Goal: Task Accomplishment & Management: Manage account settings

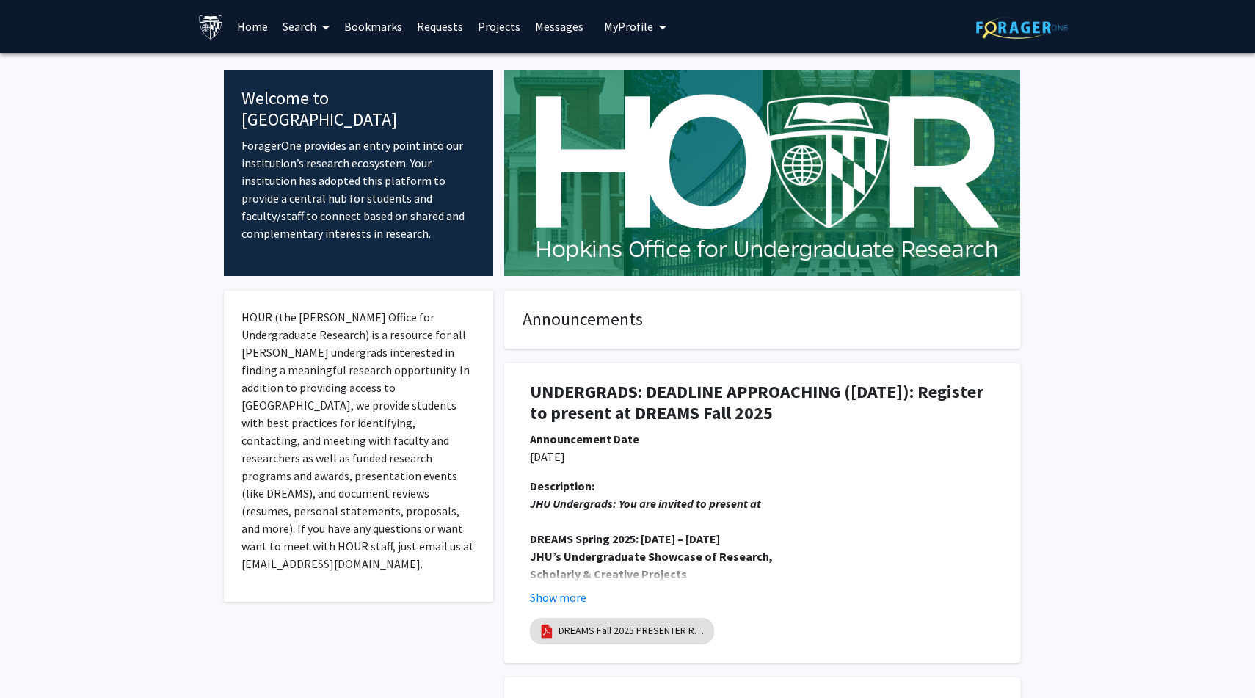
click at [622, 31] on span "My Profile" at bounding box center [628, 26] width 49 height 15
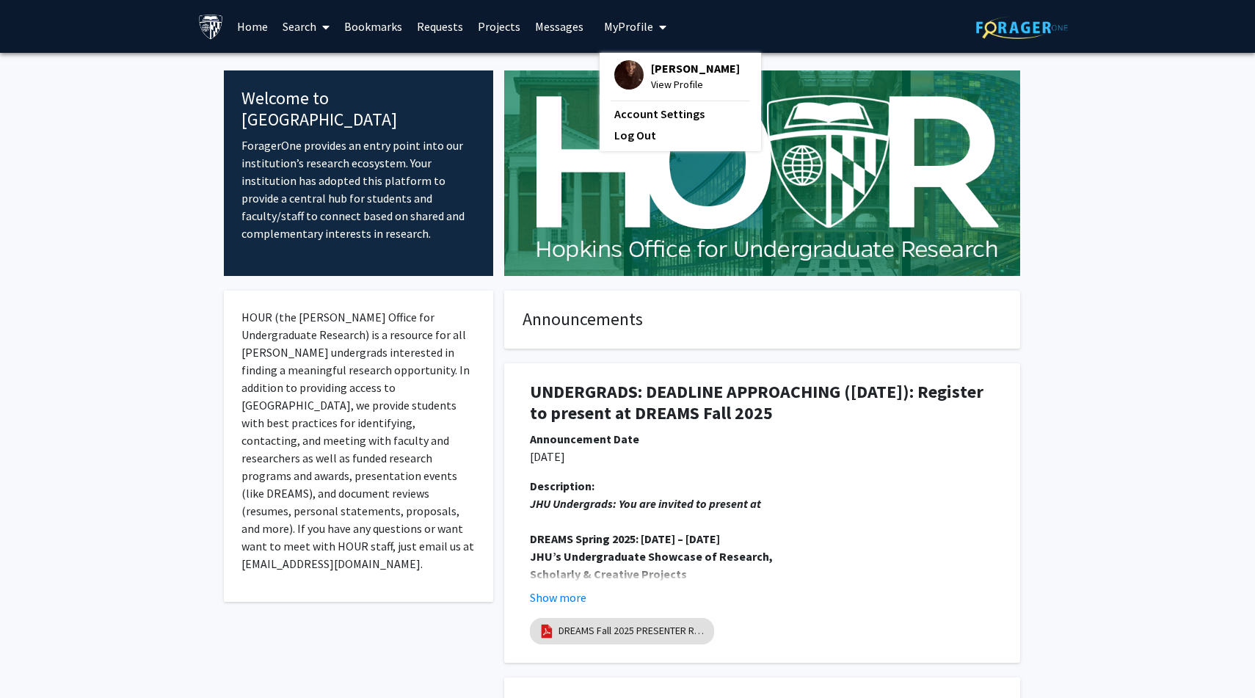
click at [651, 81] on span "View Profile" at bounding box center [695, 84] width 89 height 16
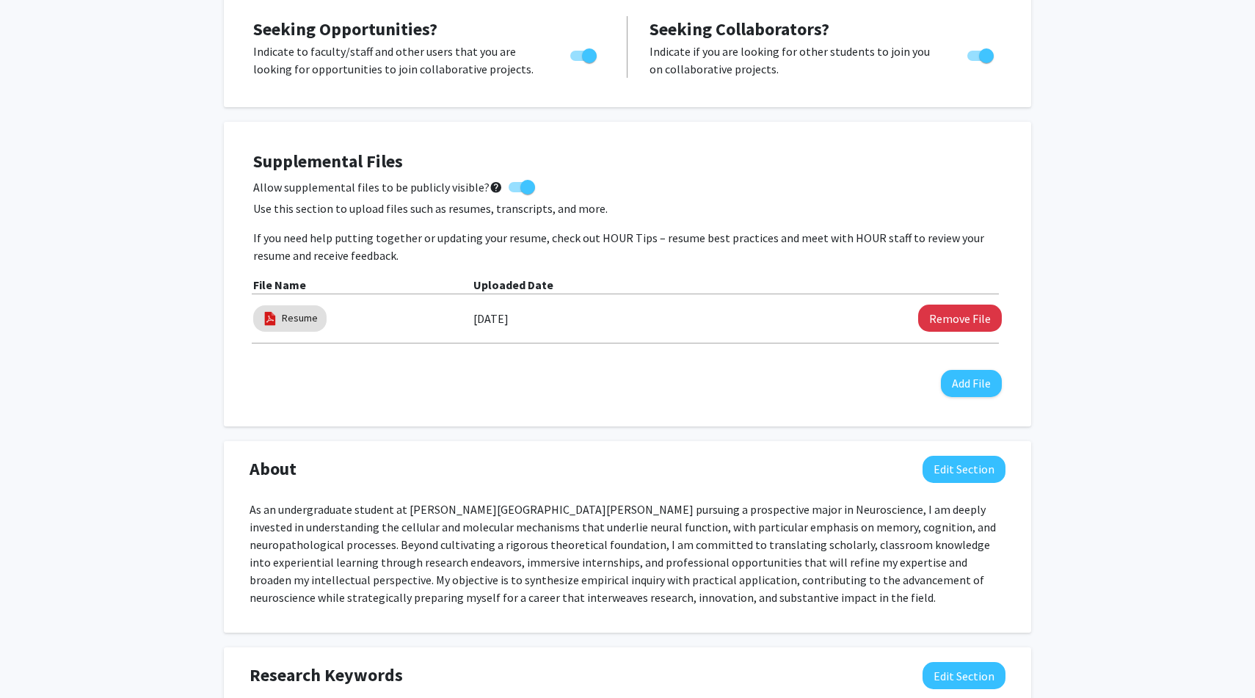
scroll to position [374, 0]
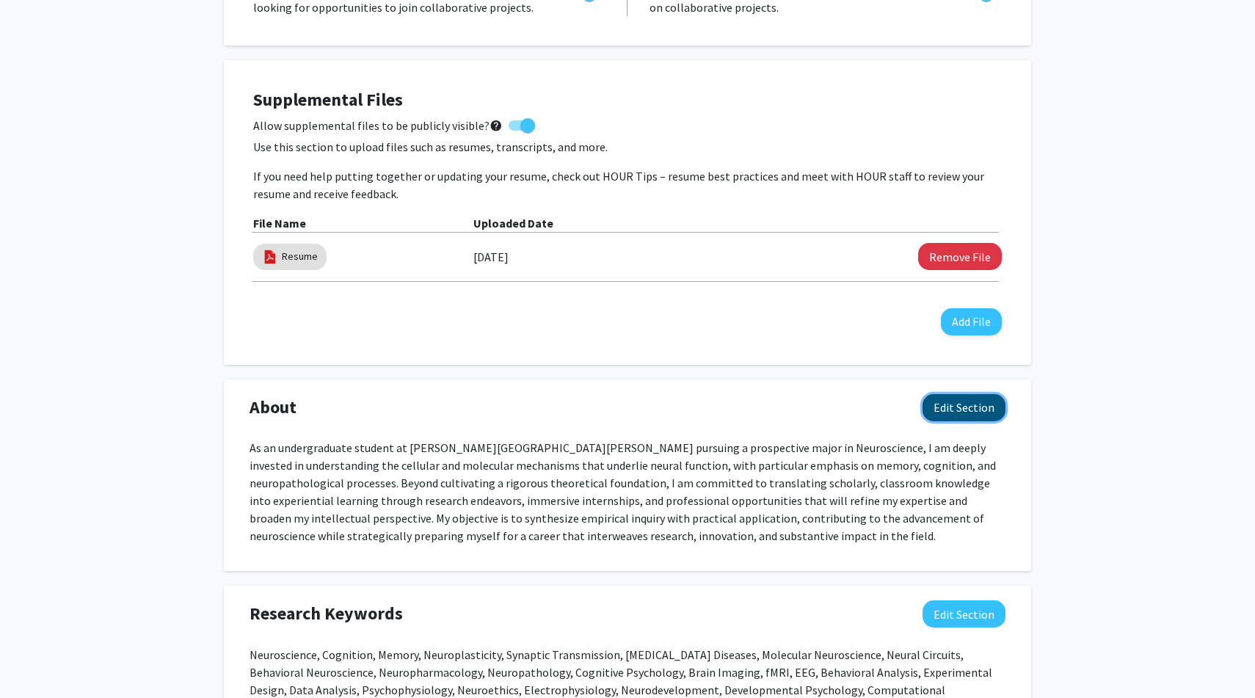
click at [947, 405] on button "Edit Section" at bounding box center [963, 407] width 83 height 27
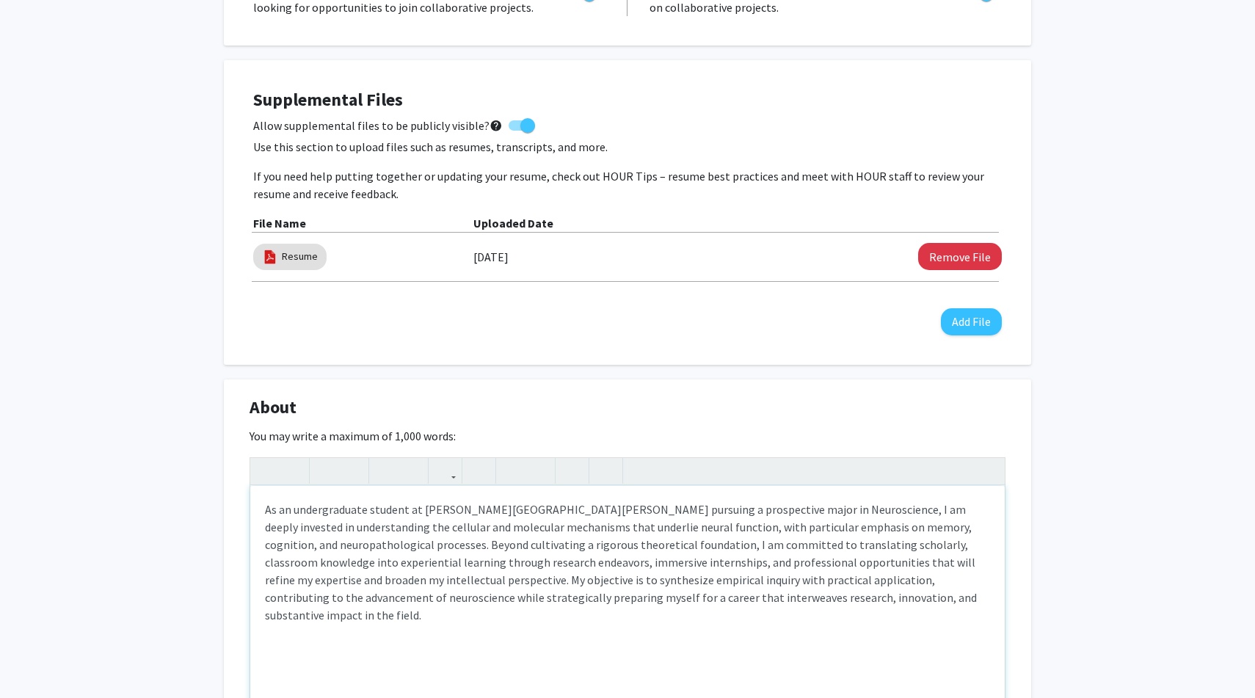
click at [497, 544] on p "As an undergraduate student at [PERSON_NAME][GEOGRAPHIC_DATA][PERSON_NAME] purs…" at bounding box center [627, 561] width 725 height 123
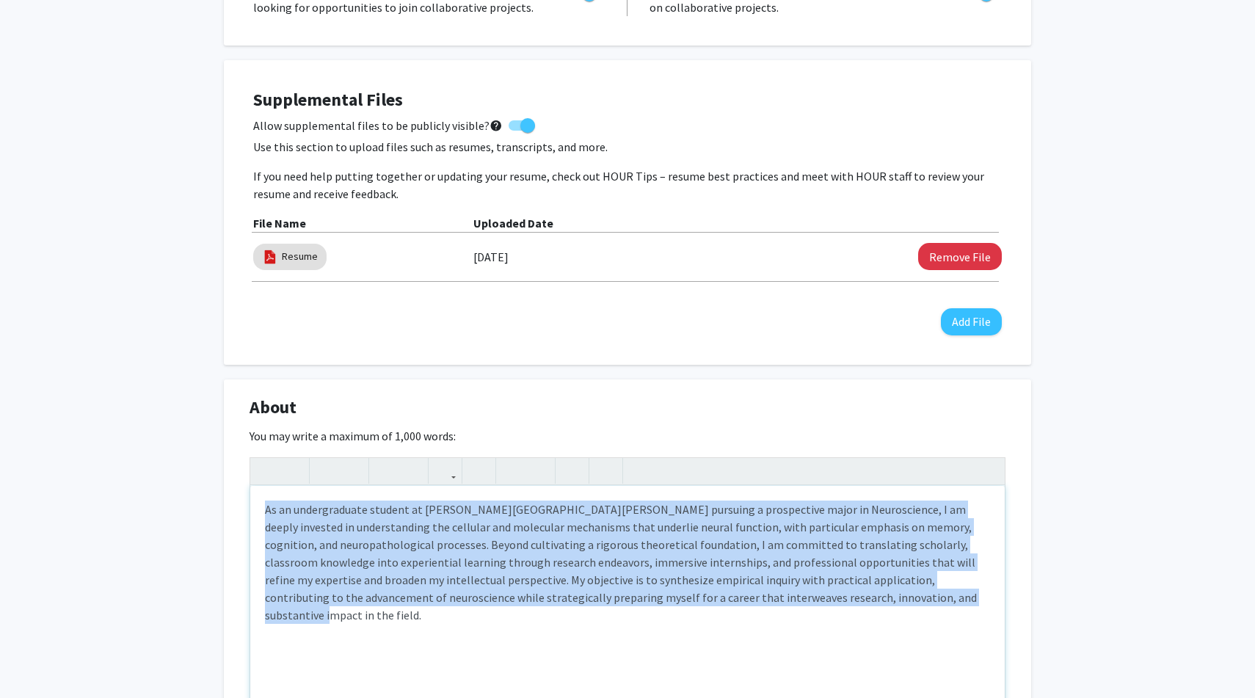
paste div "Note to users with screen readers: Please deactivate our accessibility plugin f…"
type textarea "<p>As an undergraduate at [PERSON_NAME][GEOGRAPHIC_DATA][PERSON_NAME] pursuing …"
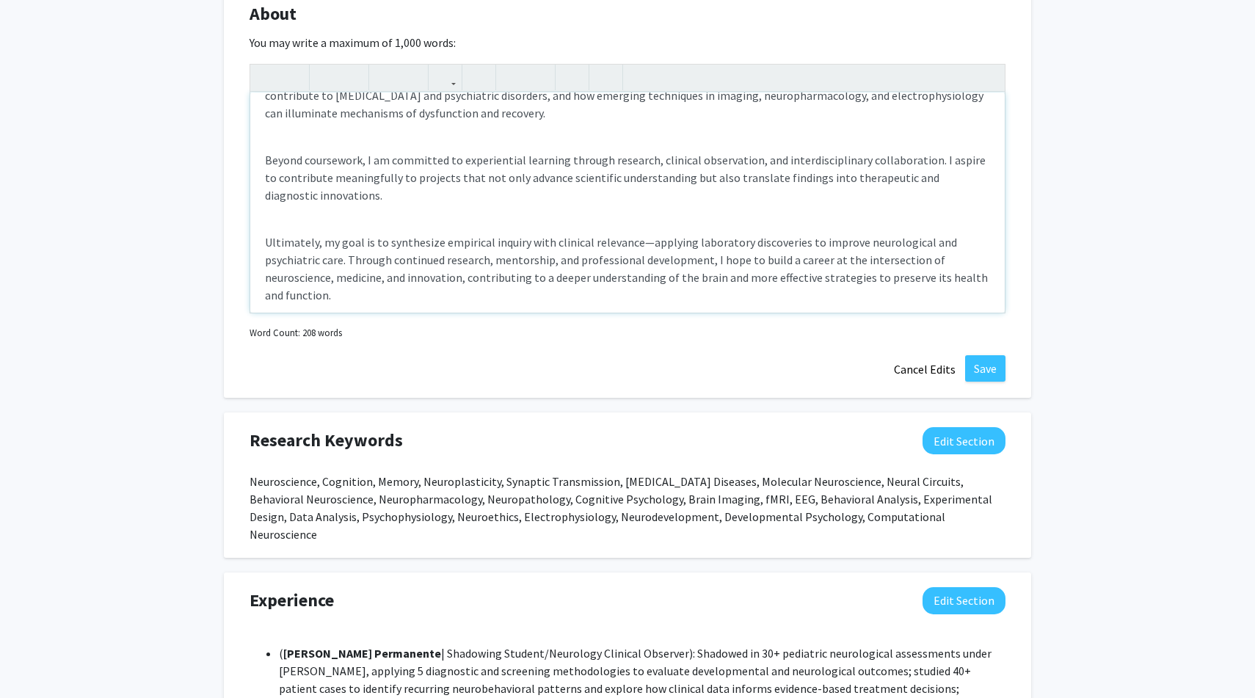
scroll to position [798, 0]
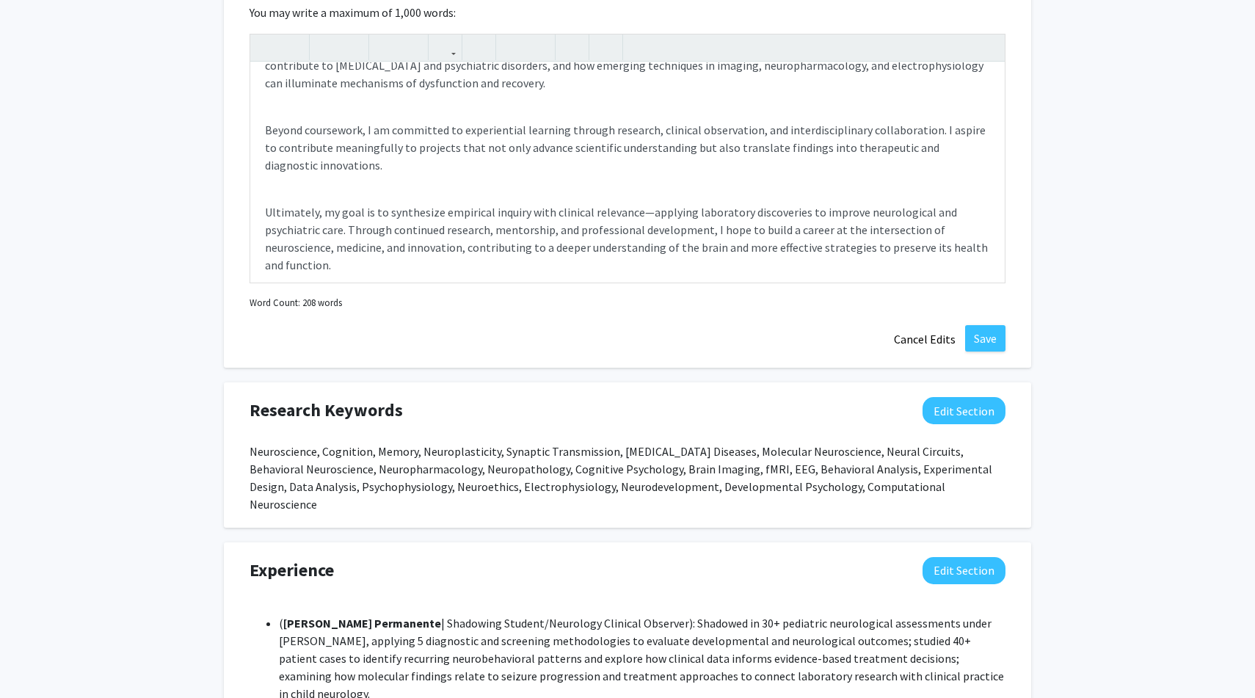
click at [746, 325] on div "About Edit Section You may write a maximum of 1,000 words: As an undergraduate …" at bounding box center [627, 162] width 807 height 412
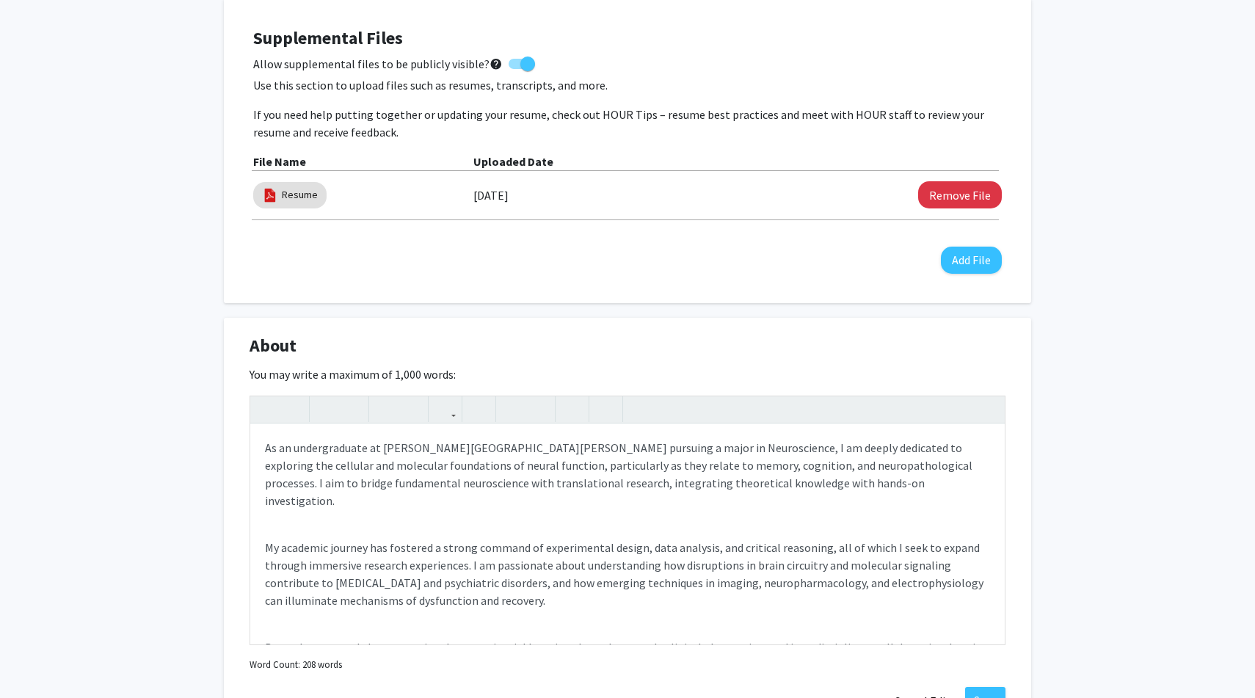
scroll to position [522, 0]
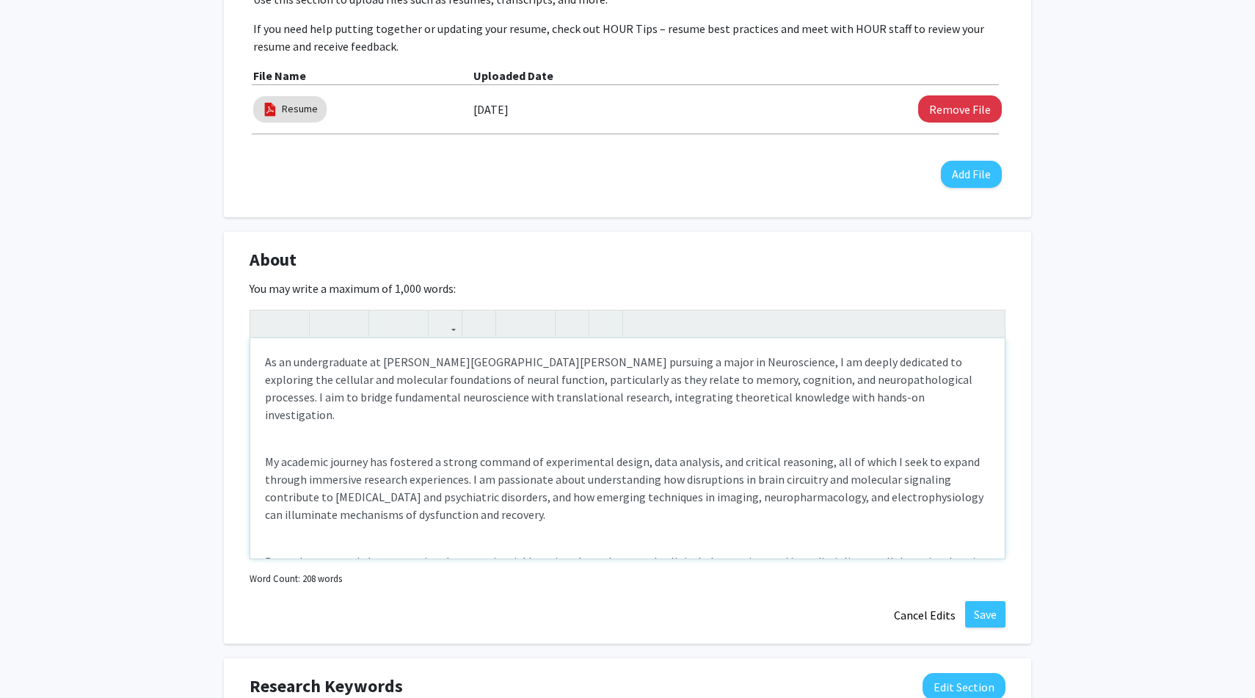
click at [266, 453] on p "My academic journey has fostered a strong command of experimental design, data …" at bounding box center [627, 488] width 725 height 70
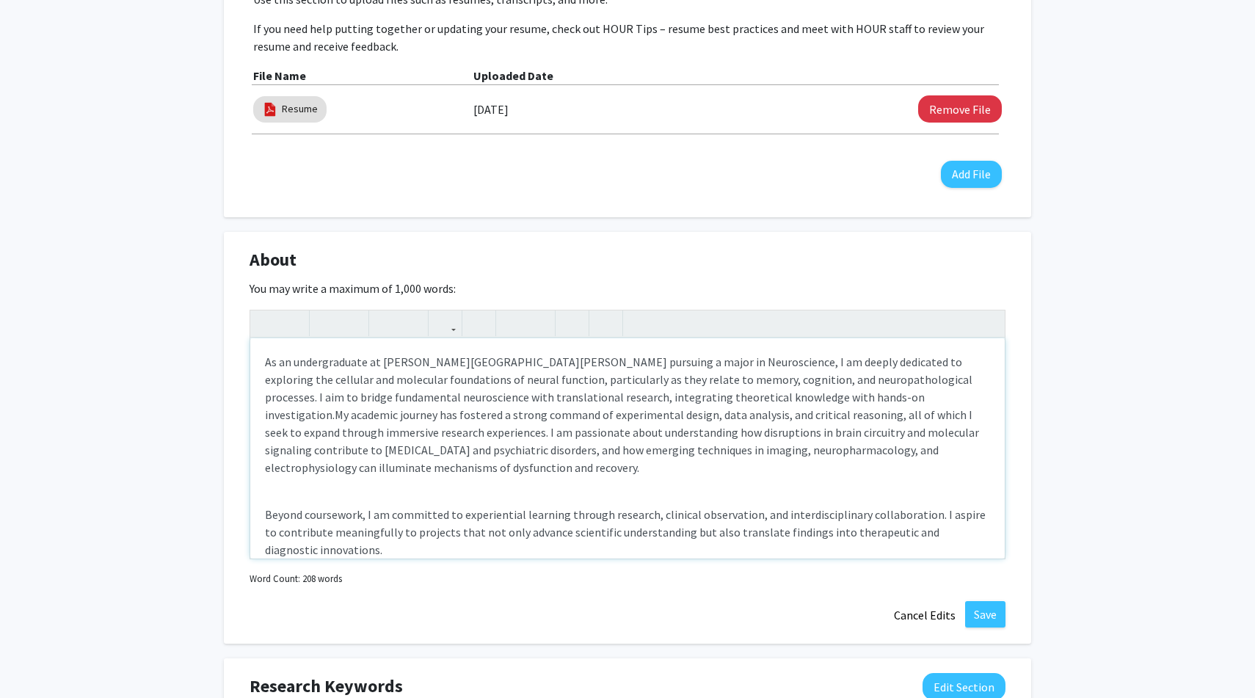
click at [265, 515] on p "Beyond coursework, I am committed to experiential learning through research, cl…" at bounding box center [627, 532] width 725 height 53
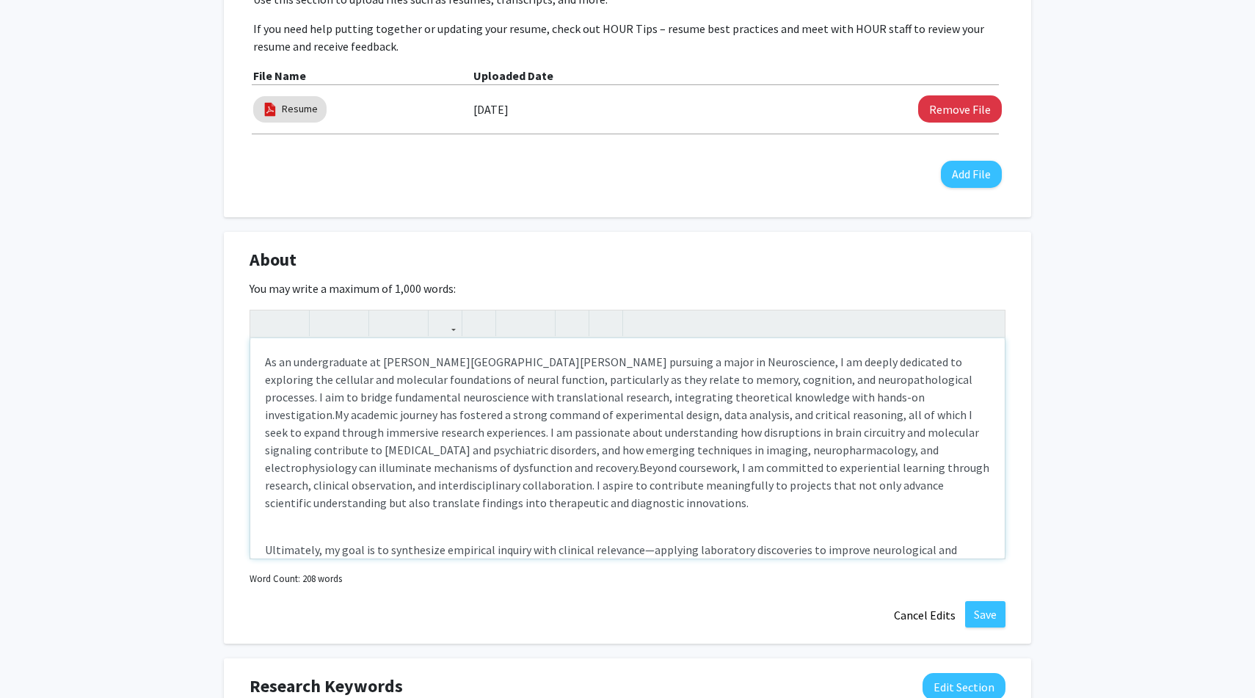
click at [266, 548] on p "Ultimately, my goal is to synthesize empirical inquiry with clinical relevance—…" at bounding box center [627, 576] width 725 height 70
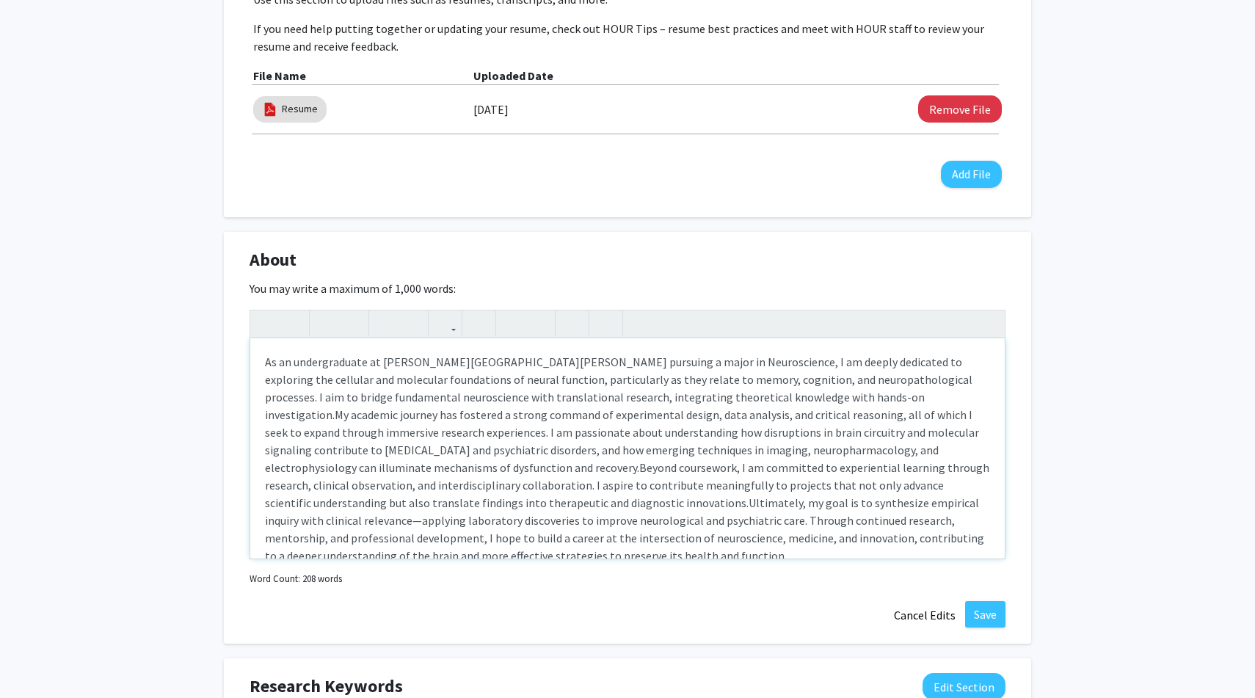
type textarea "<p>As an undergraduate at [PERSON_NAME][GEOGRAPHIC_DATA][PERSON_NAME] pursuing …"
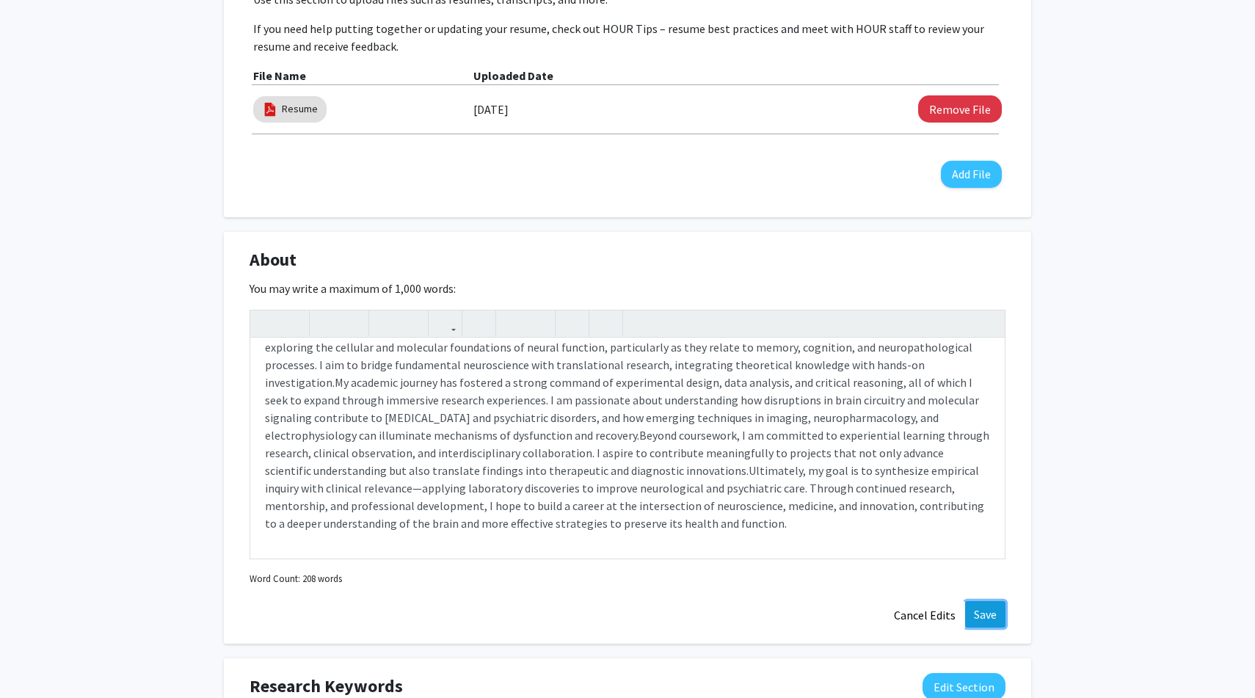
click at [988, 616] on button "Save" at bounding box center [985, 614] width 40 height 26
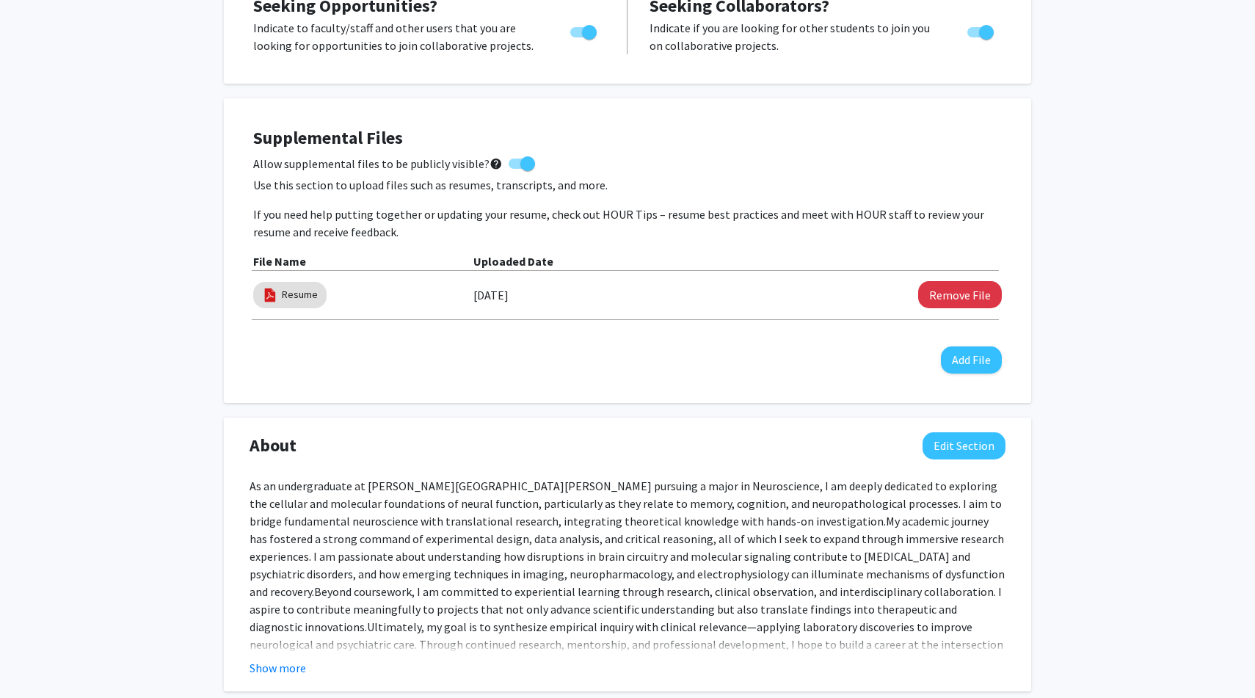
scroll to position [0, 0]
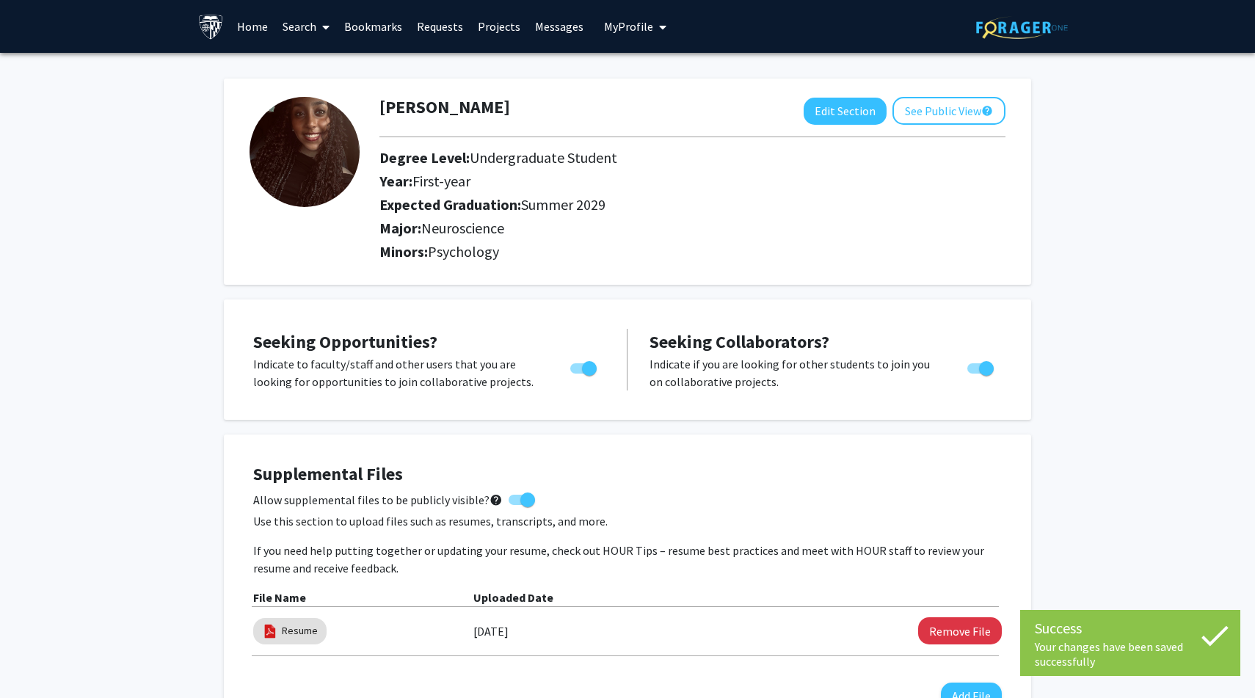
click at [492, 25] on link "Projects" at bounding box center [498, 26] width 57 height 51
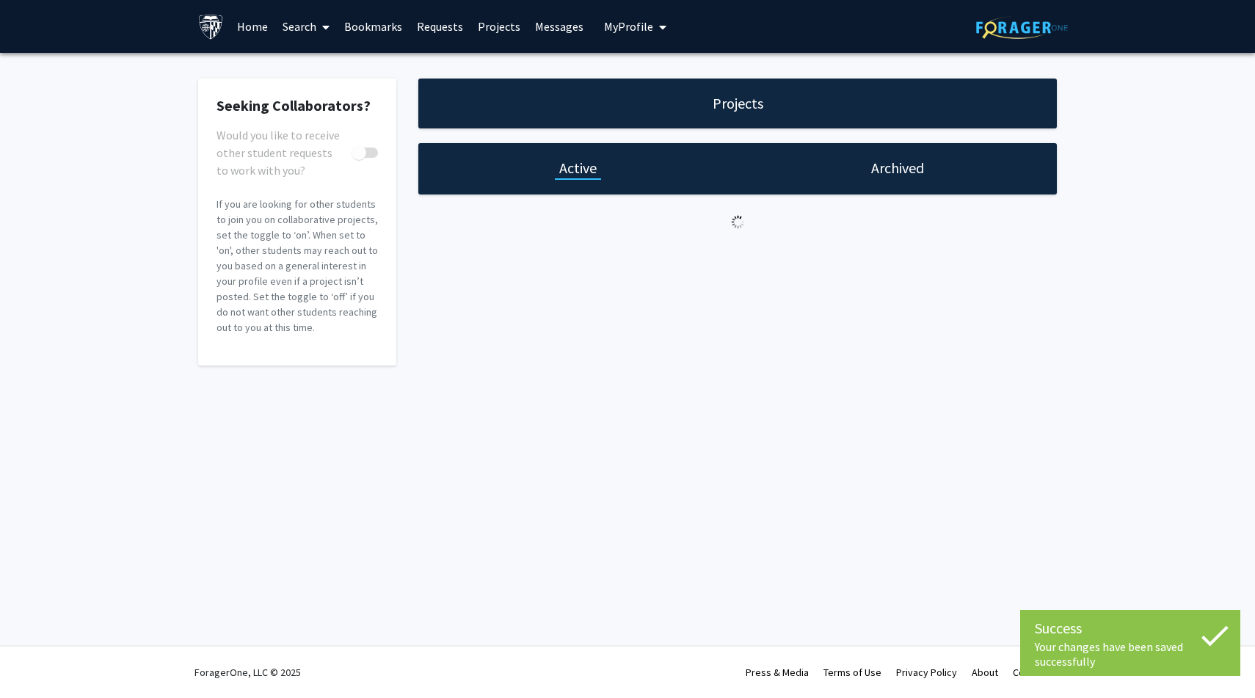
checkbox input "true"
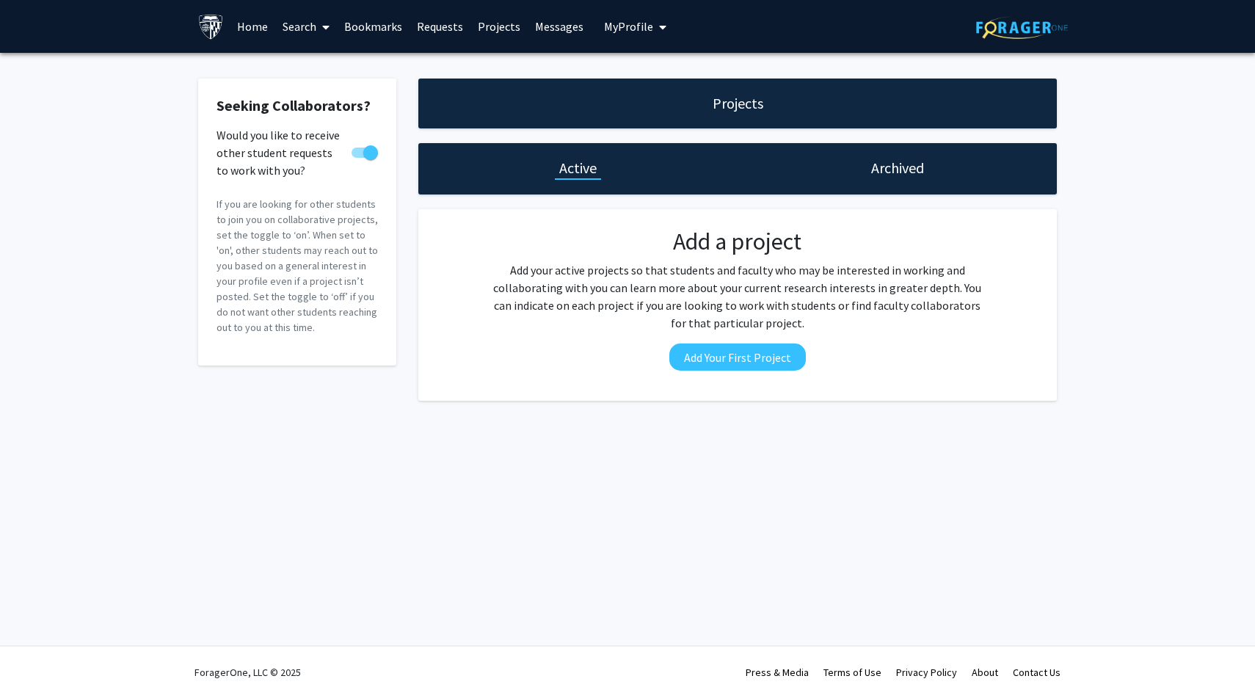
click at [296, 28] on link "Search" at bounding box center [306, 26] width 62 height 51
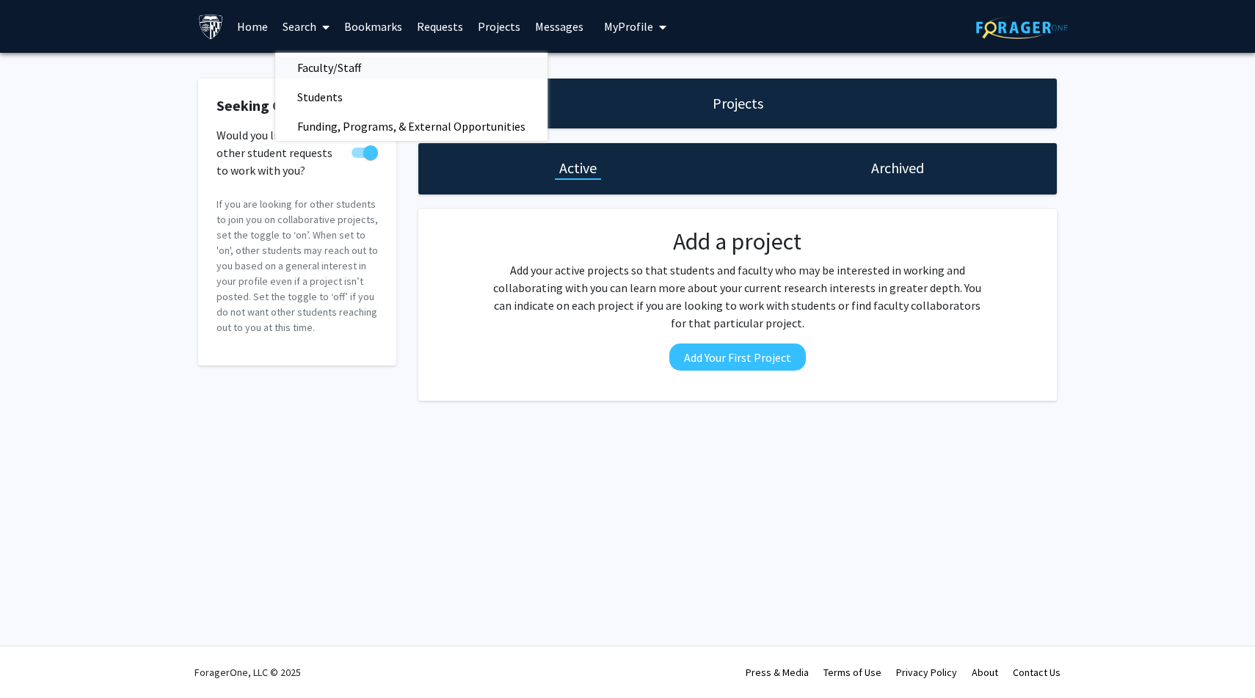
click at [305, 67] on span "Faculty/Staff" at bounding box center [329, 67] width 108 height 29
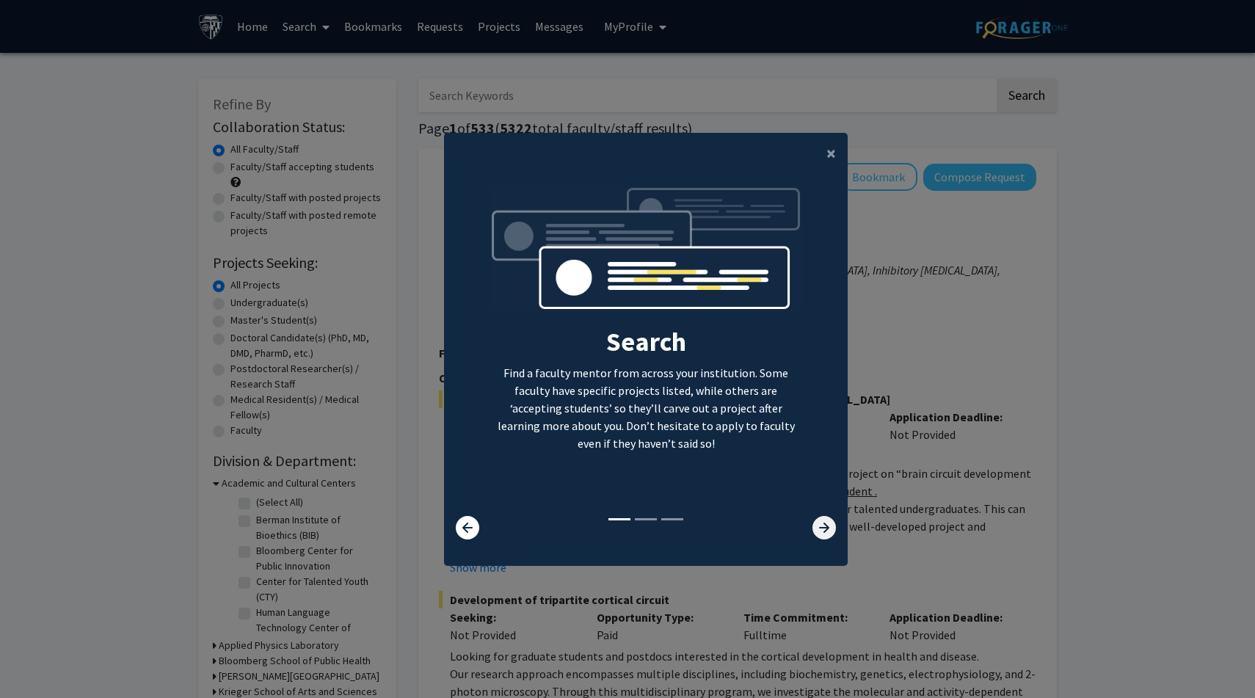
click at [824, 526] on icon at bounding box center [823, 527] width 23 height 23
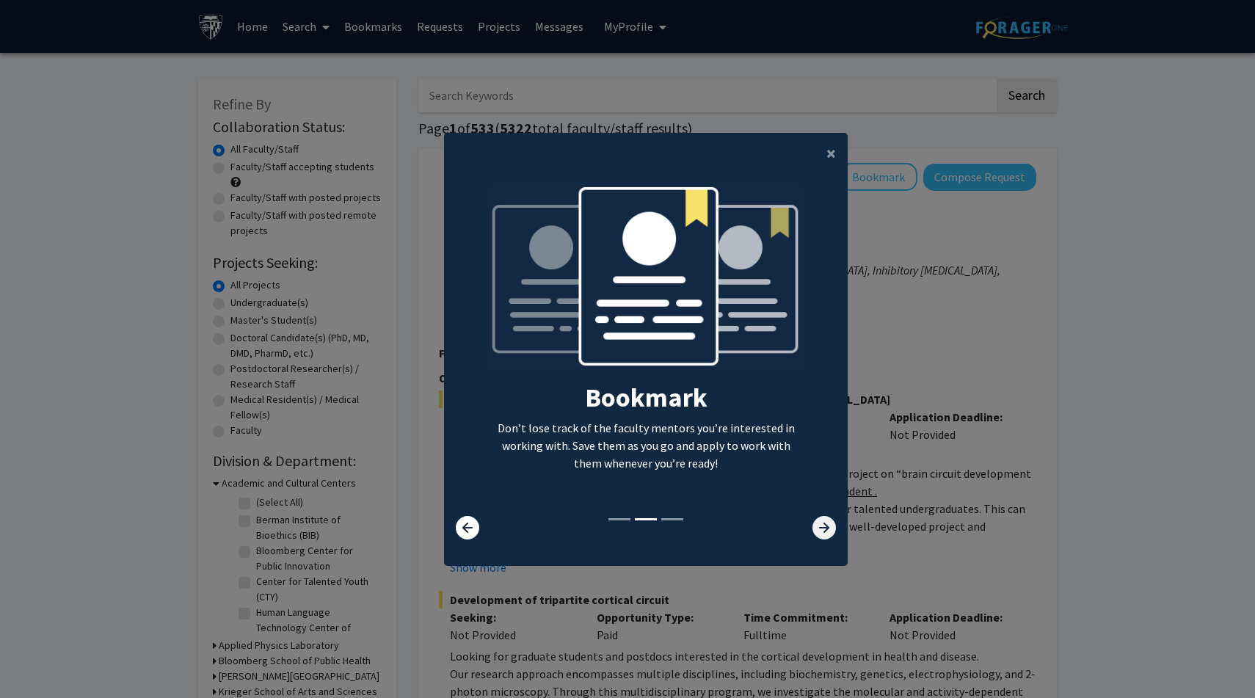
click at [825, 526] on icon at bounding box center [823, 527] width 23 height 23
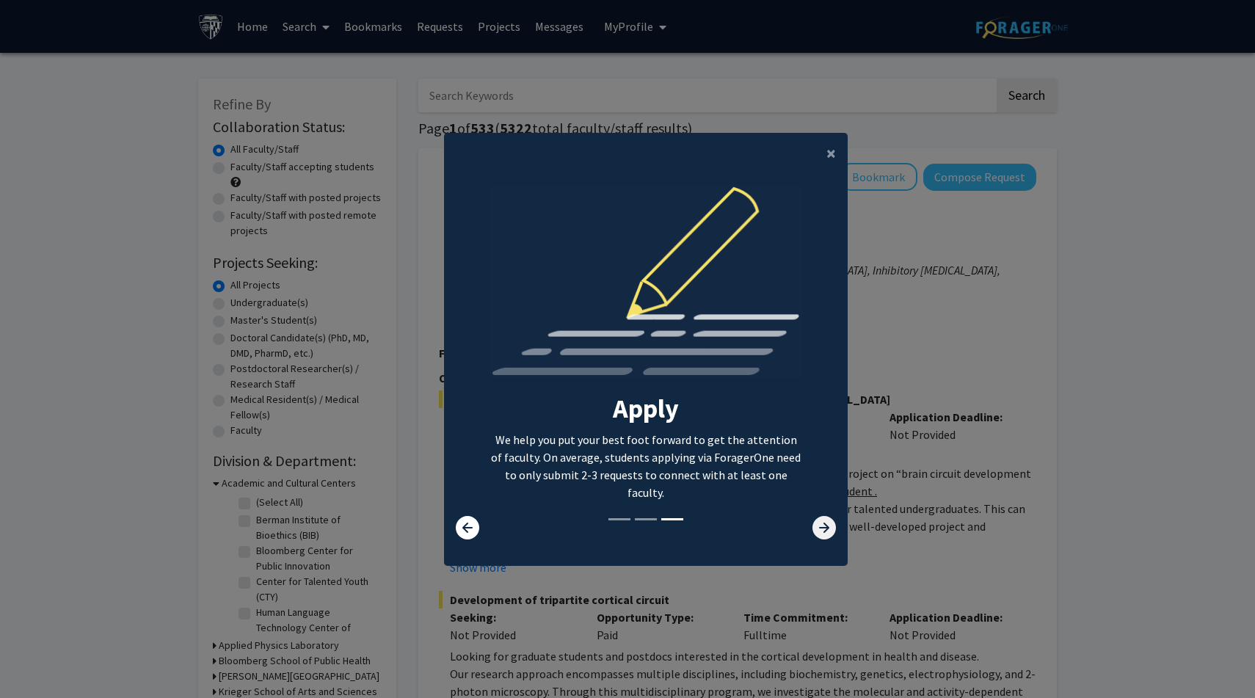
click at [825, 526] on icon at bounding box center [823, 527] width 23 height 23
click at [1148, 315] on modal-container "× Search Find a faculty mentor from across your institution. Some faculty have …" at bounding box center [627, 349] width 1255 height 698
